Goal: Navigation & Orientation: Find specific page/section

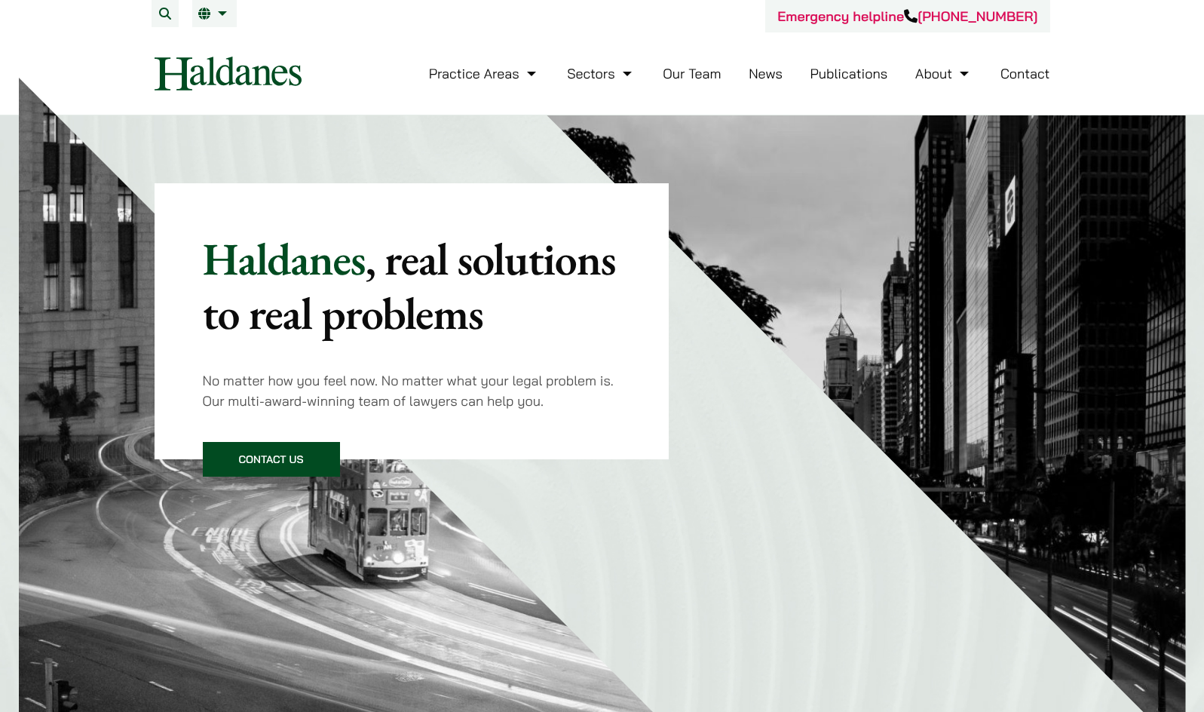
click at [689, 68] on link "Our Team" at bounding box center [692, 73] width 58 height 17
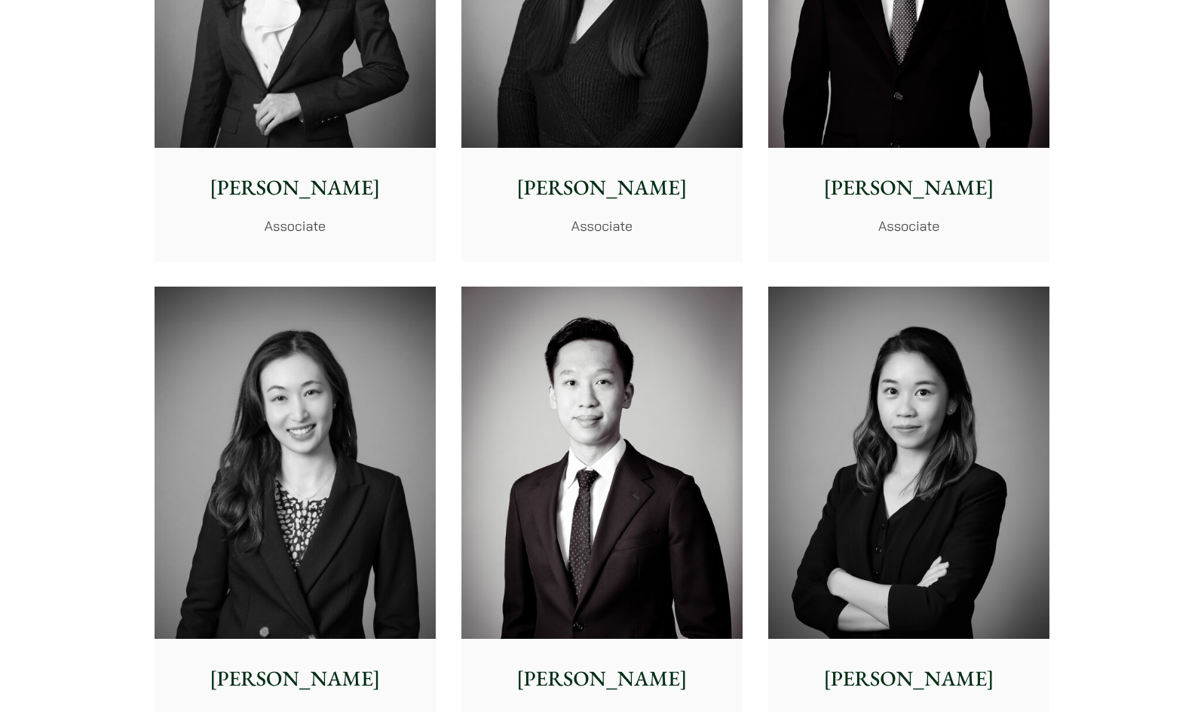
scroll to position [4751, 0]
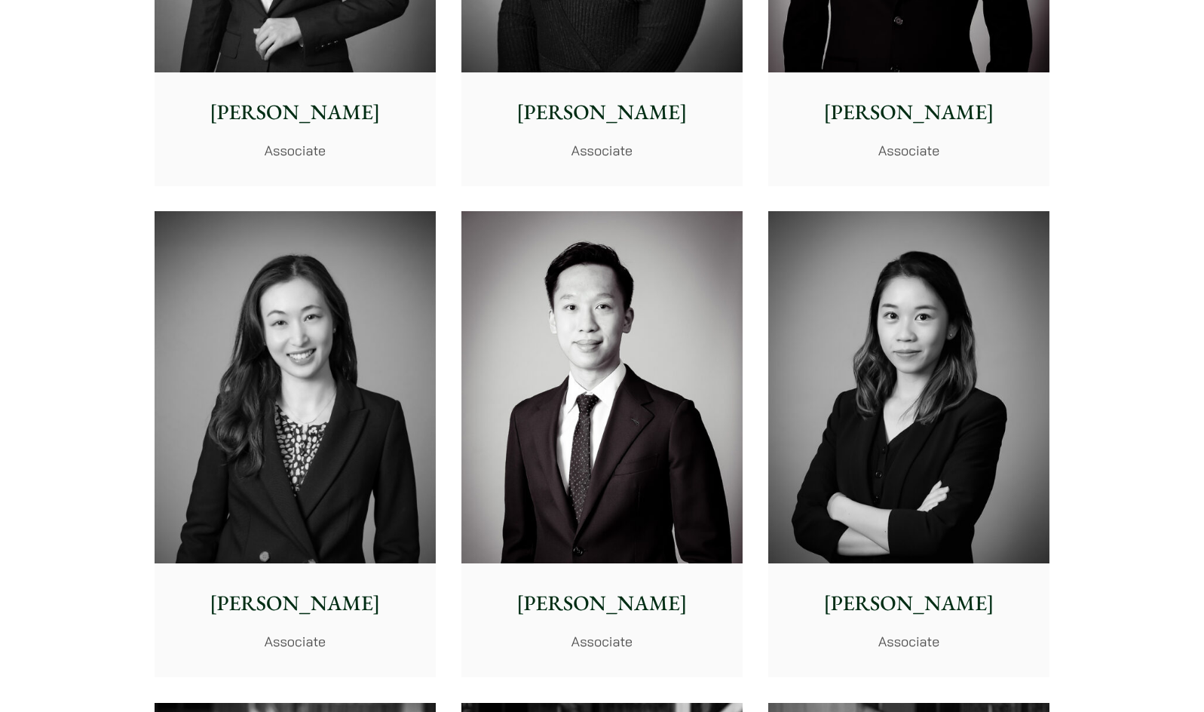
click at [247, 382] on img at bounding box center [295, 387] width 281 height 352
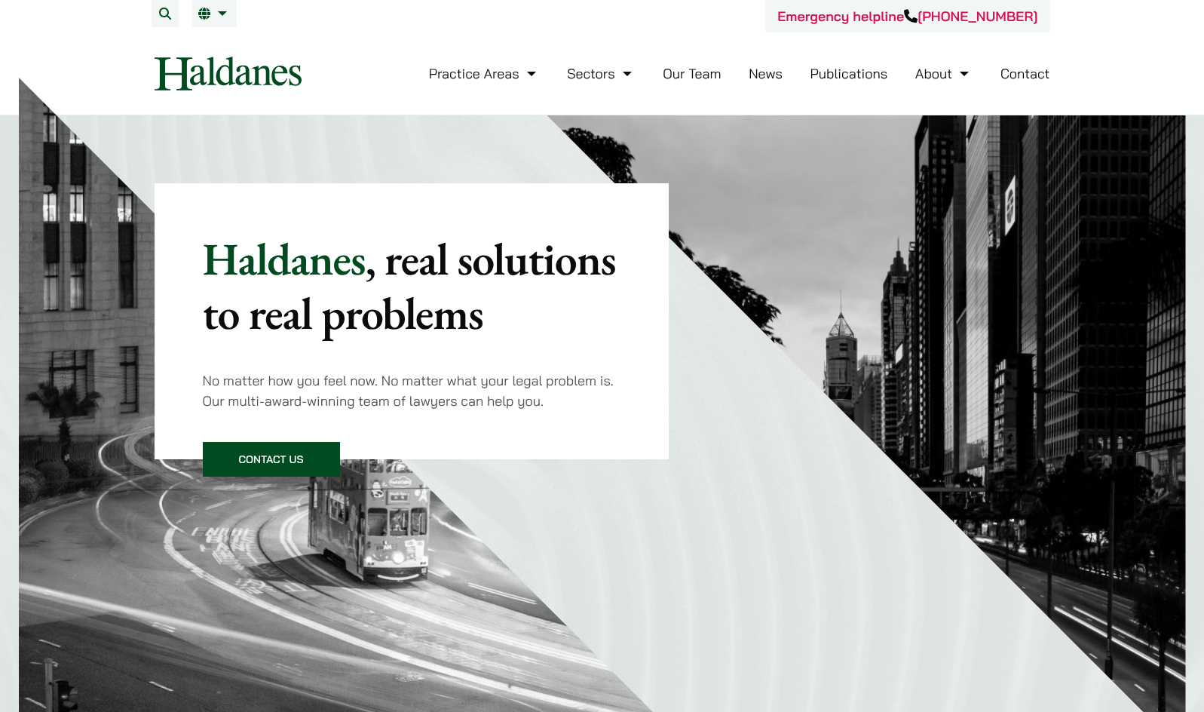
click at [701, 79] on link "Our Team" at bounding box center [692, 73] width 58 height 17
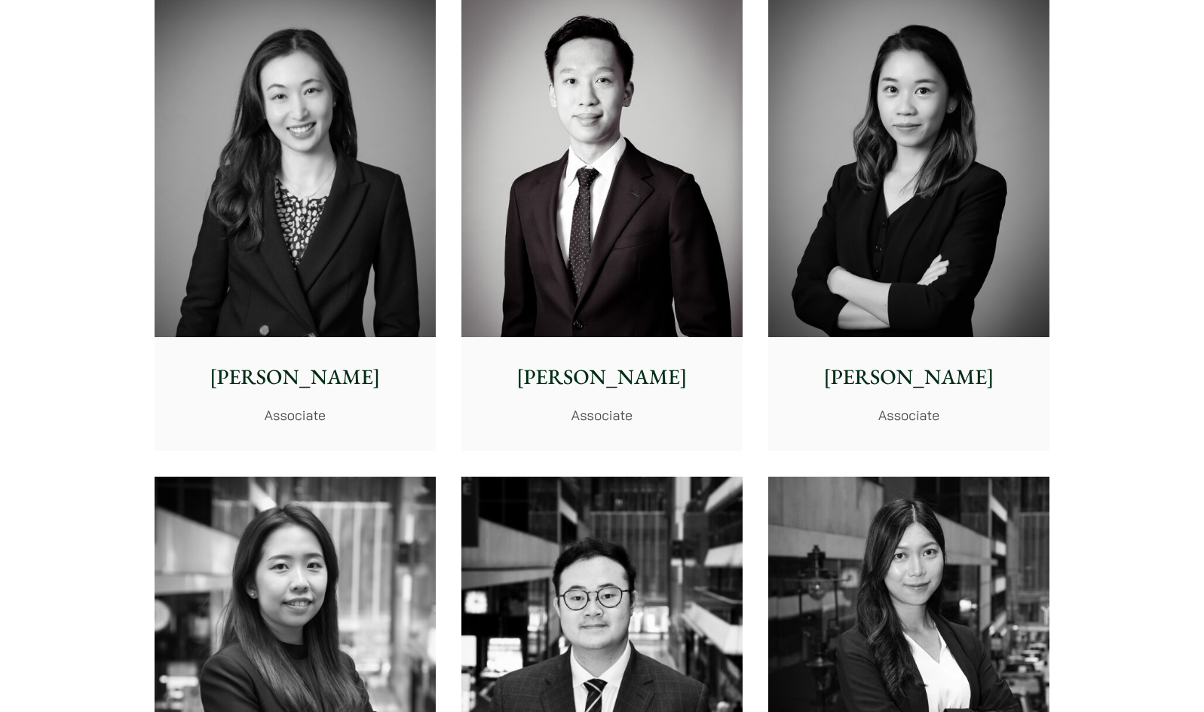
scroll to position [4902, 0]
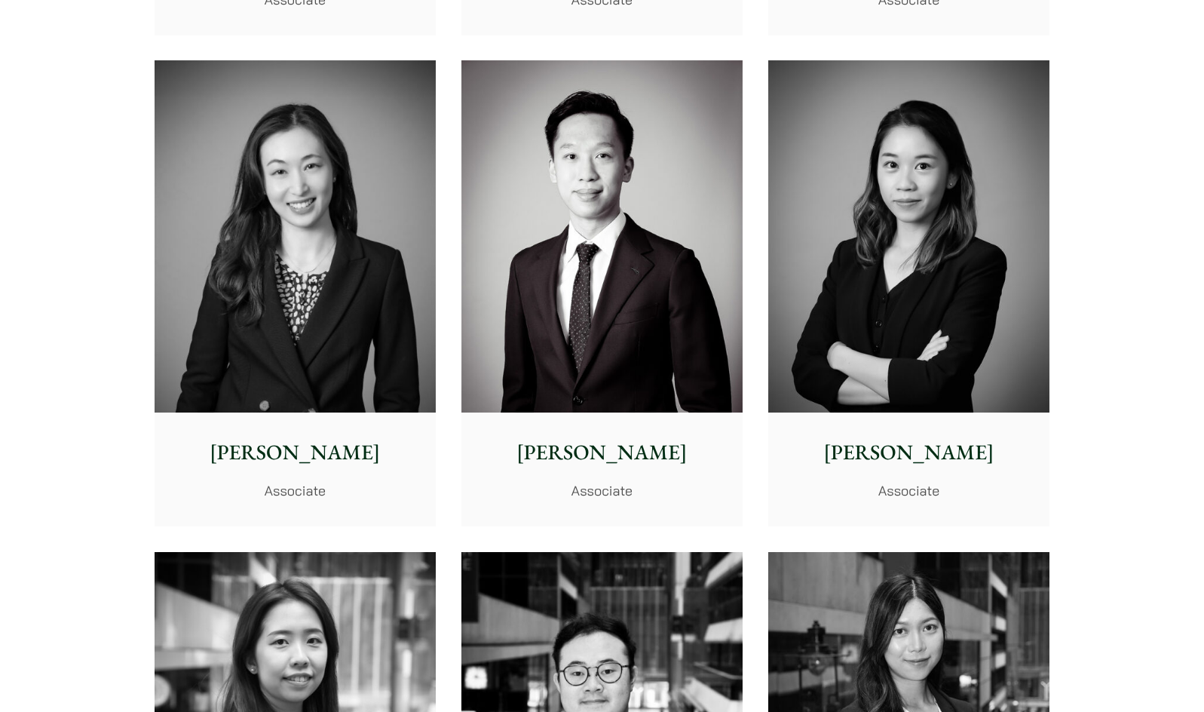
click at [894, 339] on img at bounding box center [908, 236] width 281 height 352
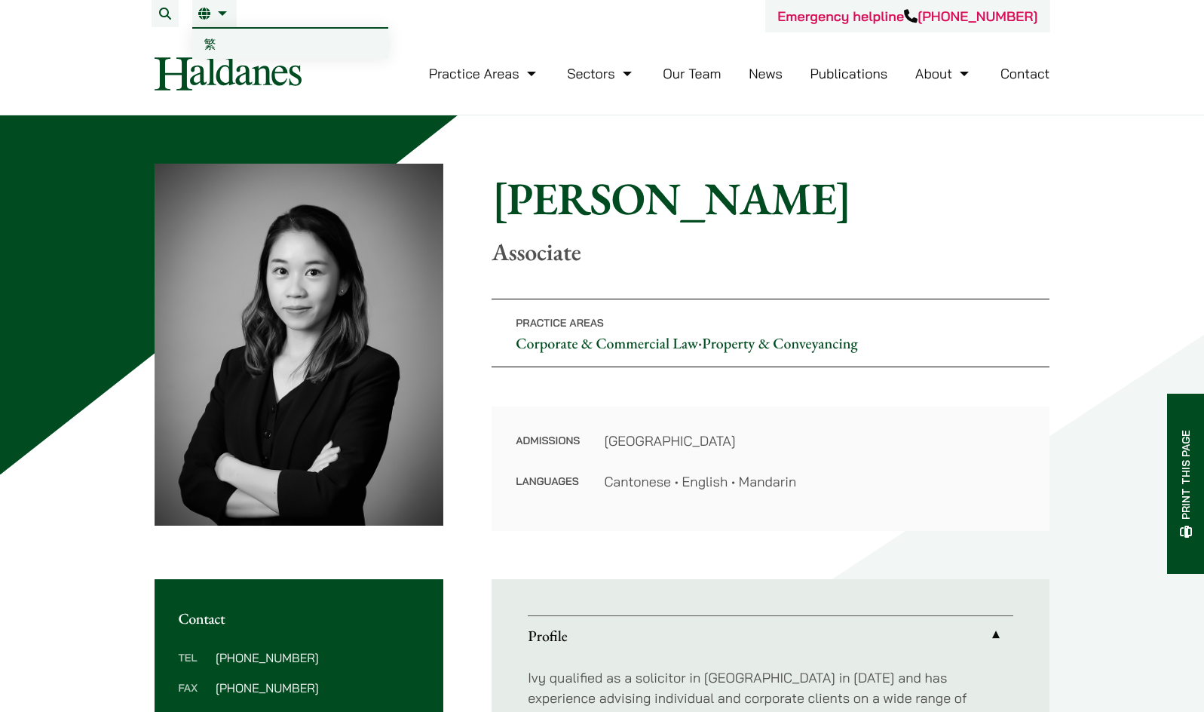
click at [217, 10] on link "EN" at bounding box center [214, 14] width 32 height 12
click at [209, 39] on span "繁" at bounding box center [210, 43] width 12 height 15
click at [194, 67] on img at bounding box center [228, 74] width 147 height 34
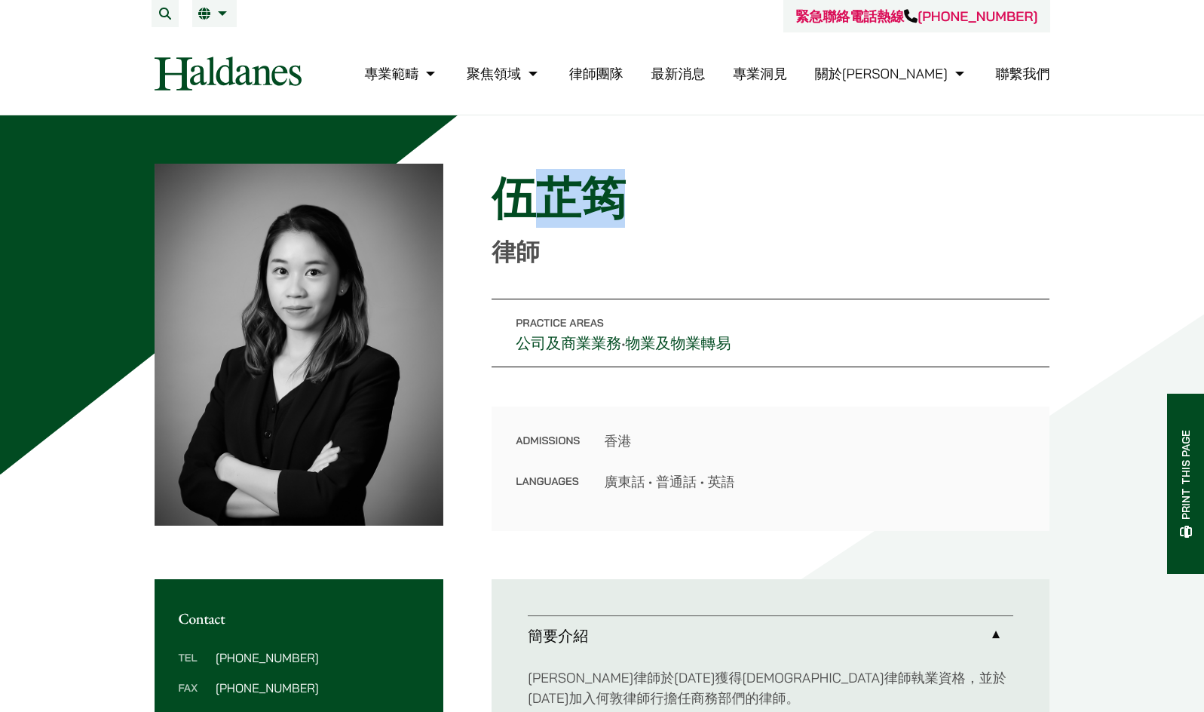
drag, startPoint x: 544, startPoint y: 194, endPoint x: 617, endPoint y: 193, distance: 73.2
click at [617, 193] on h1 "伍芷筠" at bounding box center [771, 198] width 558 height 54
click at [655, 193] on h1 "伍芷筠" at bounding box center [771, 198] width 558 height 54
